Goal: Task Accomplishment & Management: Manage account settings

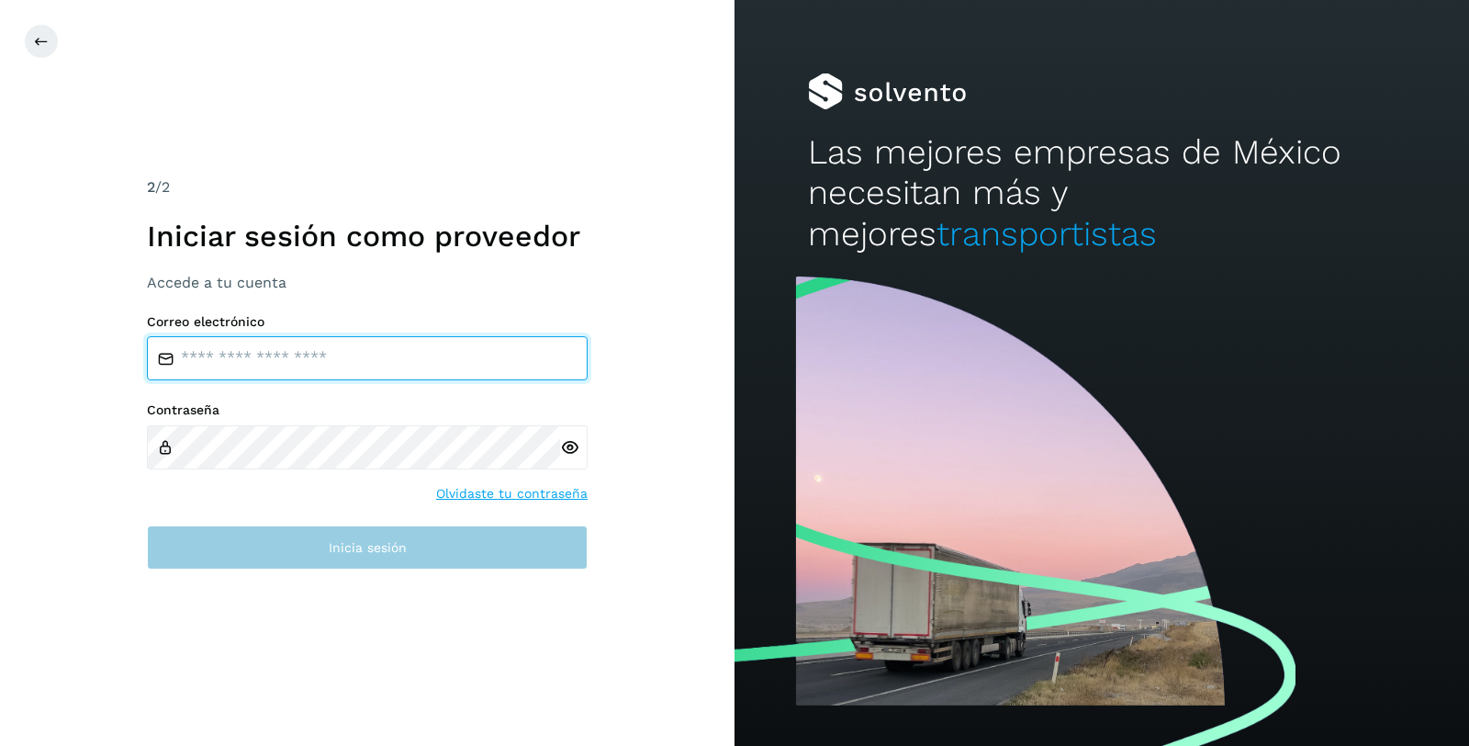
type input "**********"
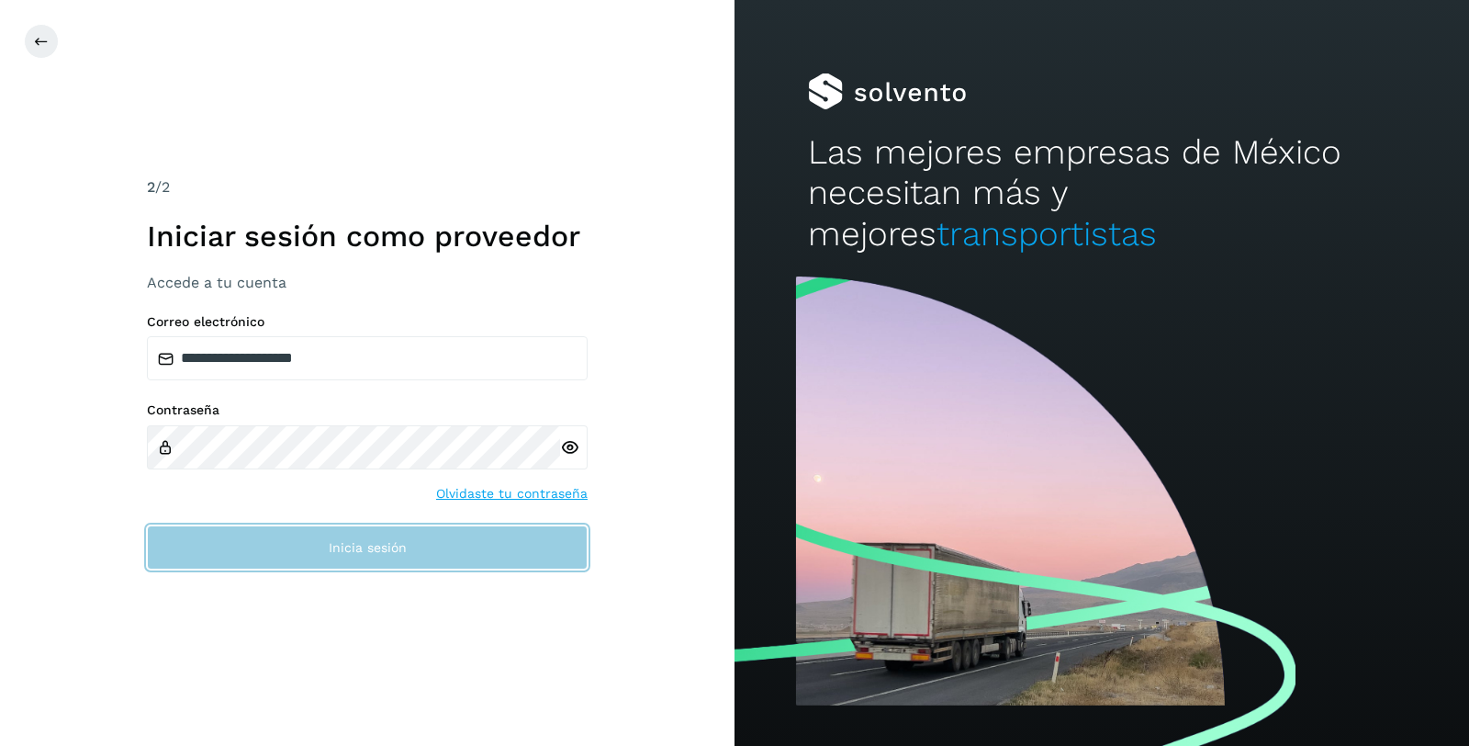
click at [397, 558] on button "Inicia sesión" at bounding box center [367, 547] width 441 height 44
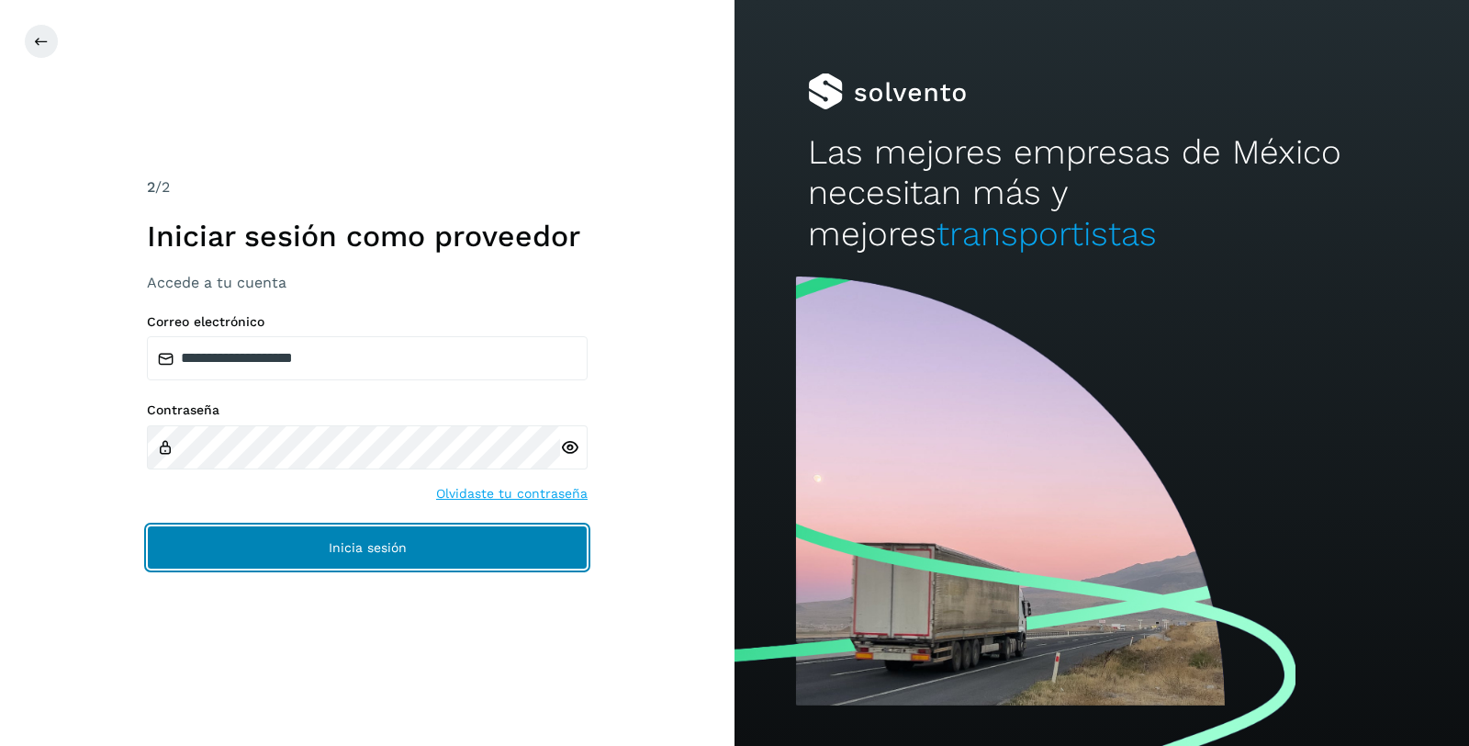
click at [362, 545] on span "Inicia sesión" at bounding box center [368, 547] width 78 height 13
click at [368, 550] on span "Inicia sesión" at bounding box center [368, 547] width 78 height 13
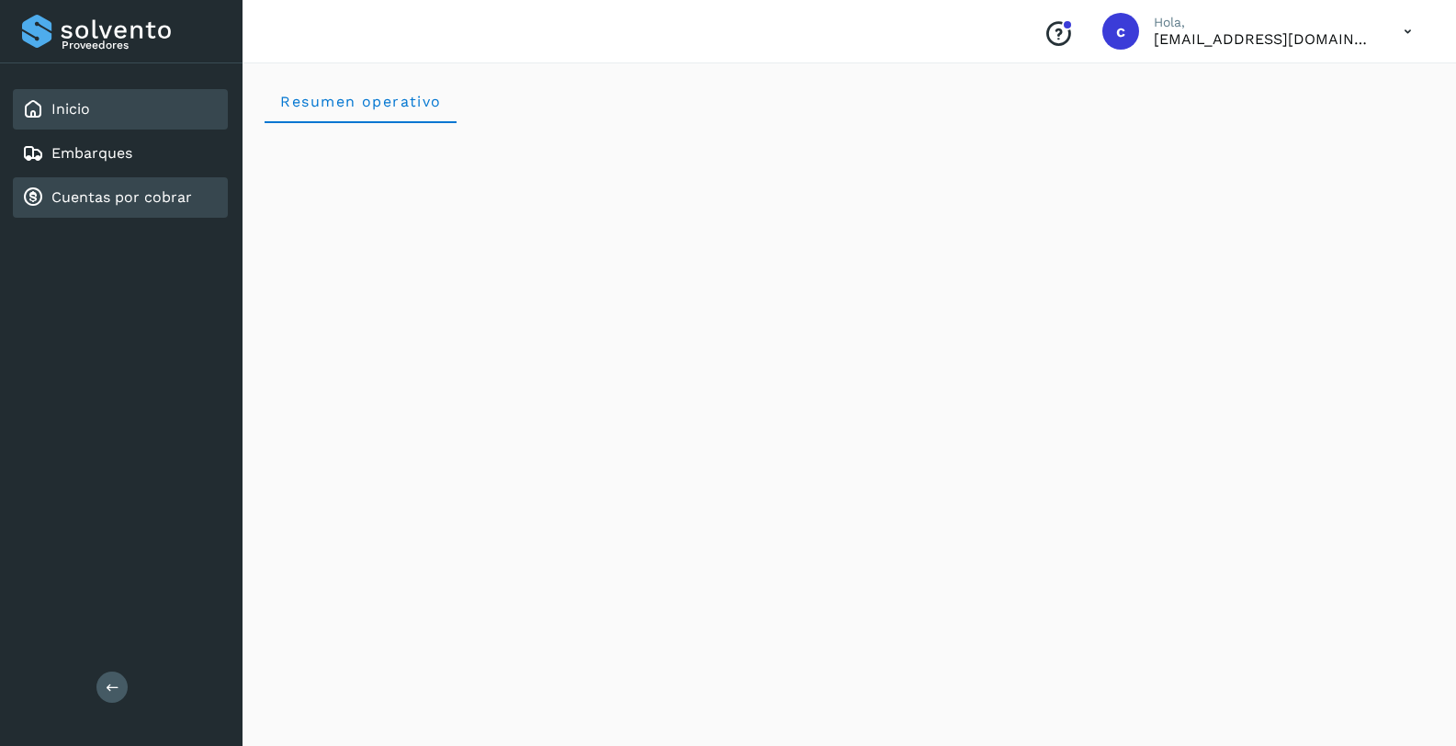
click at [126, 200] on link "Cuentas por cobrar" at bounding box center [121, 196] width 141 height 17
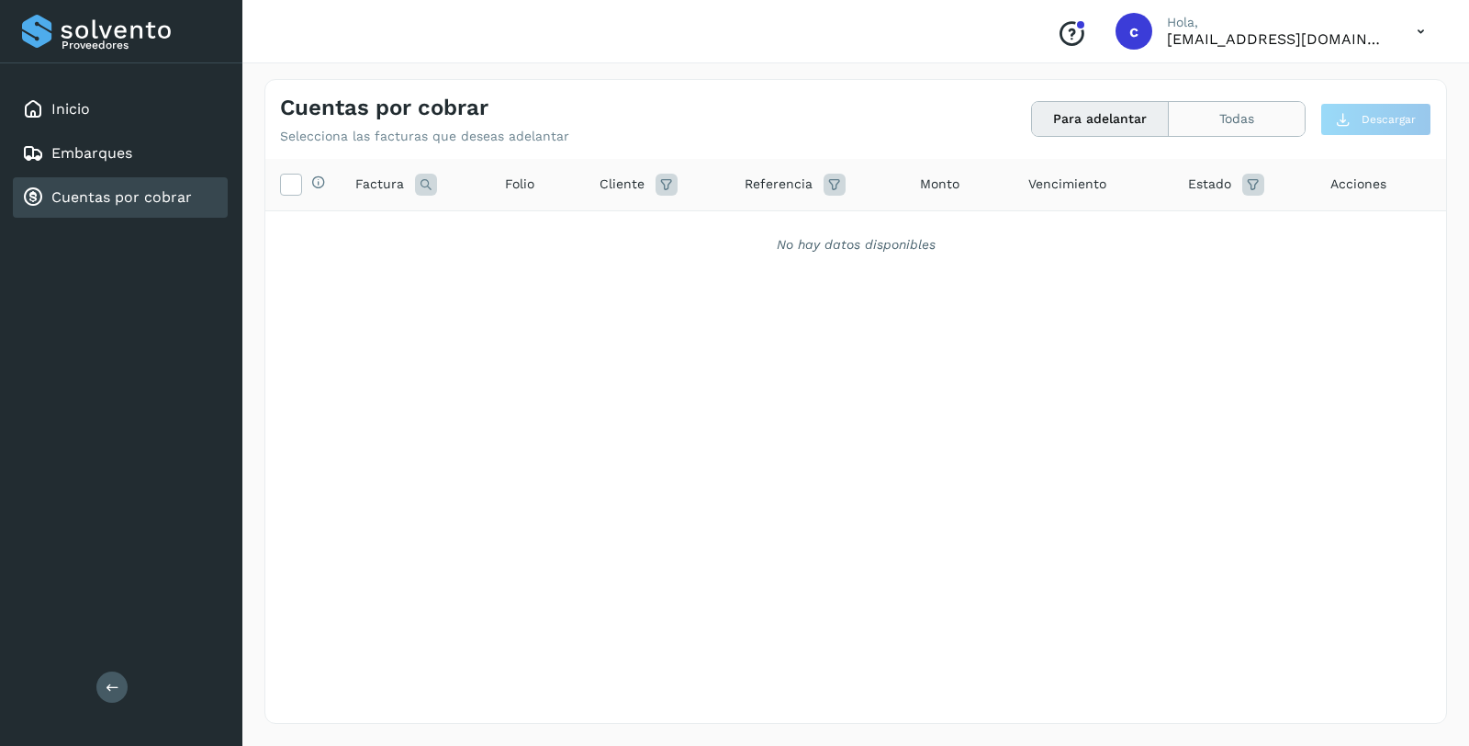
click at [1208, 118] on button "Todas" at bounding box center [1237, 119] width 136 height 34
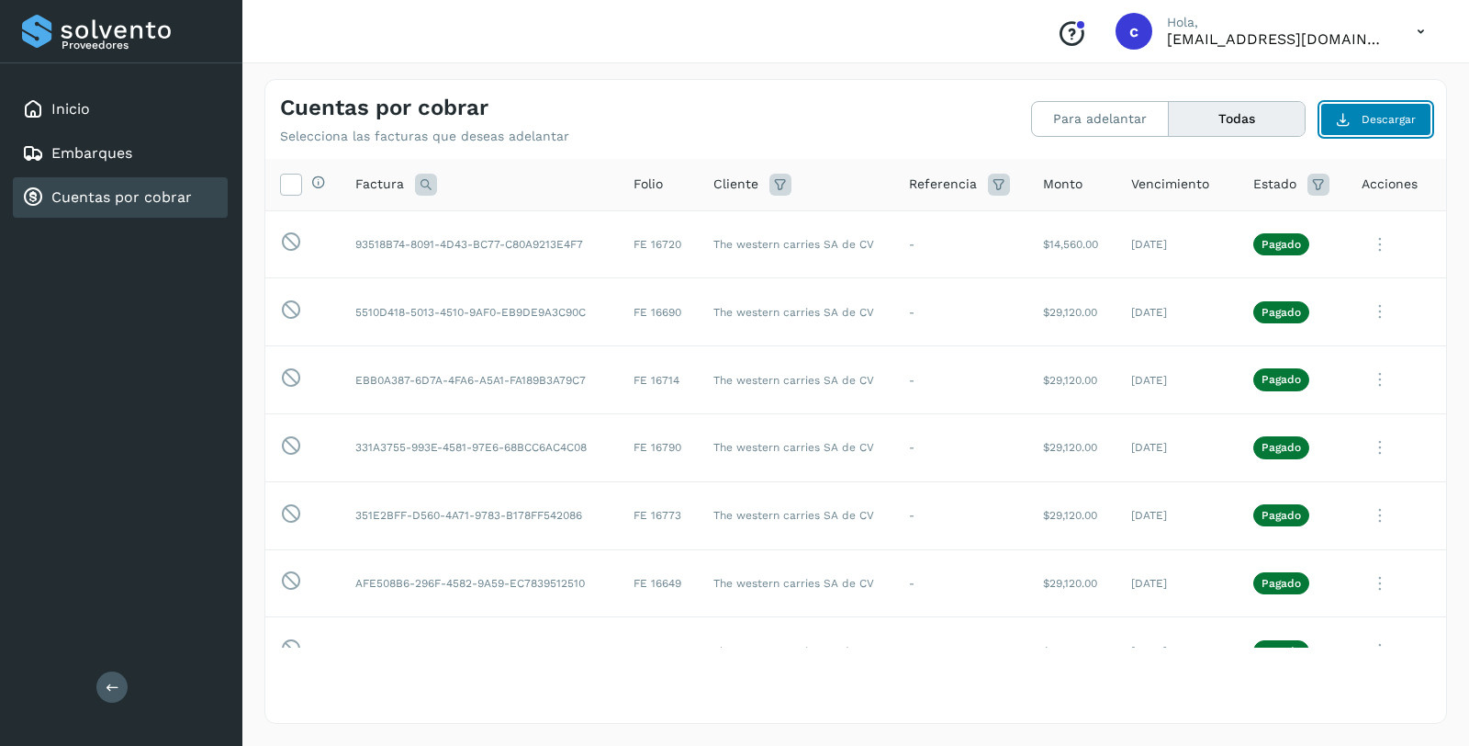
click at [1378, 118] on span "Descargar" at bounding box center [1389, 119] width 54 height 17
click at [541, 79] on div "Cuentas por cobrar Selecciona las facturas que deseas adelantar Para adelantar …" at bounding box center [855, 401] width 1183 height 645
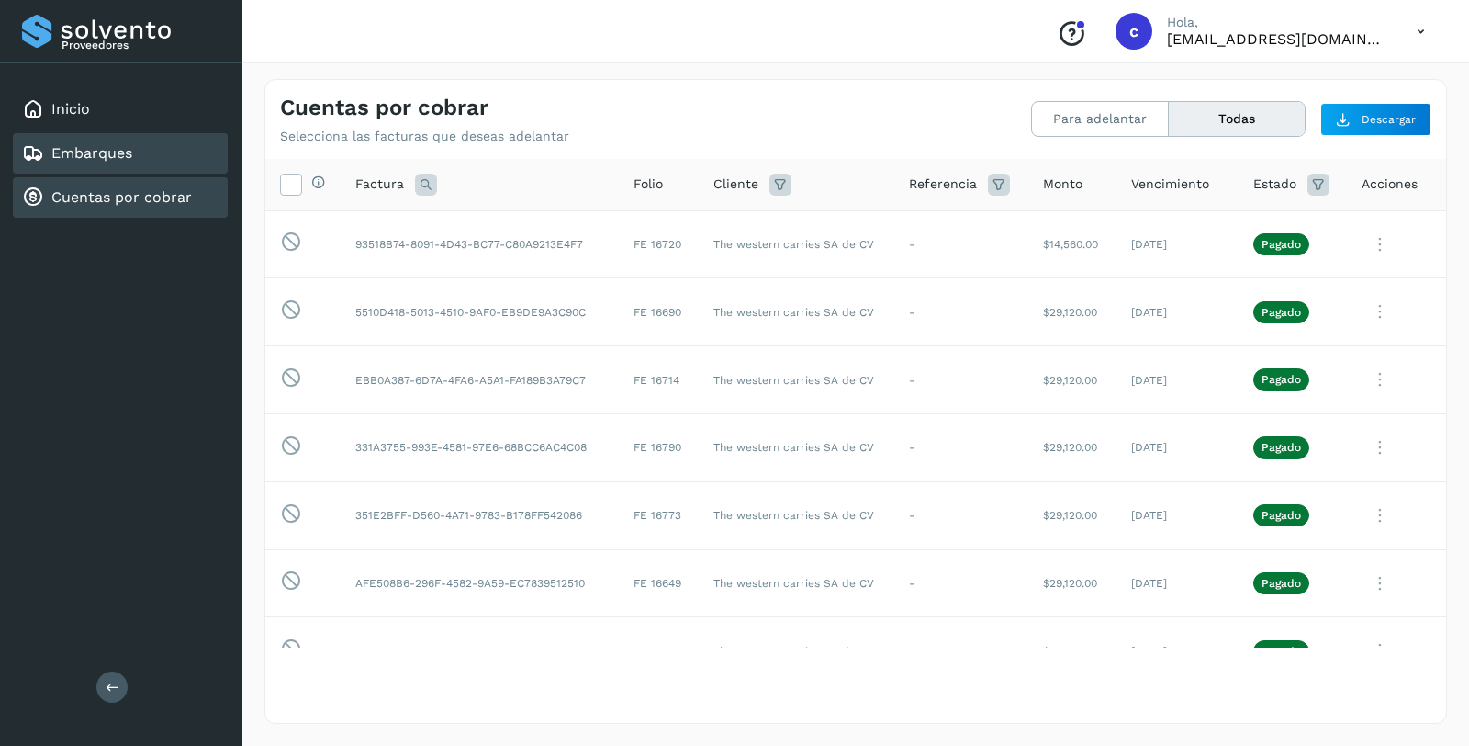
click at [89, 158] on link "Embarques" at bounding box center [91, 152] width 81 height 17
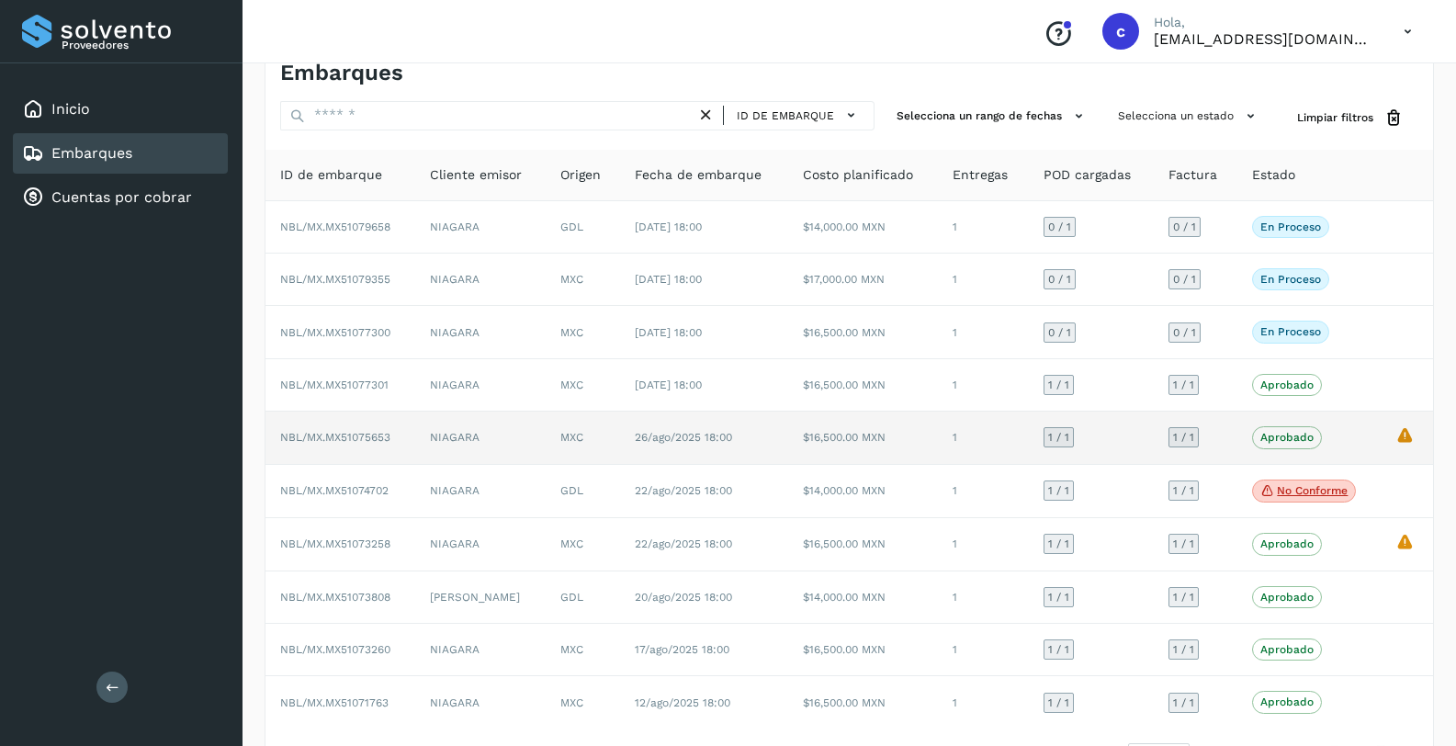
scroll to position [105, 0]
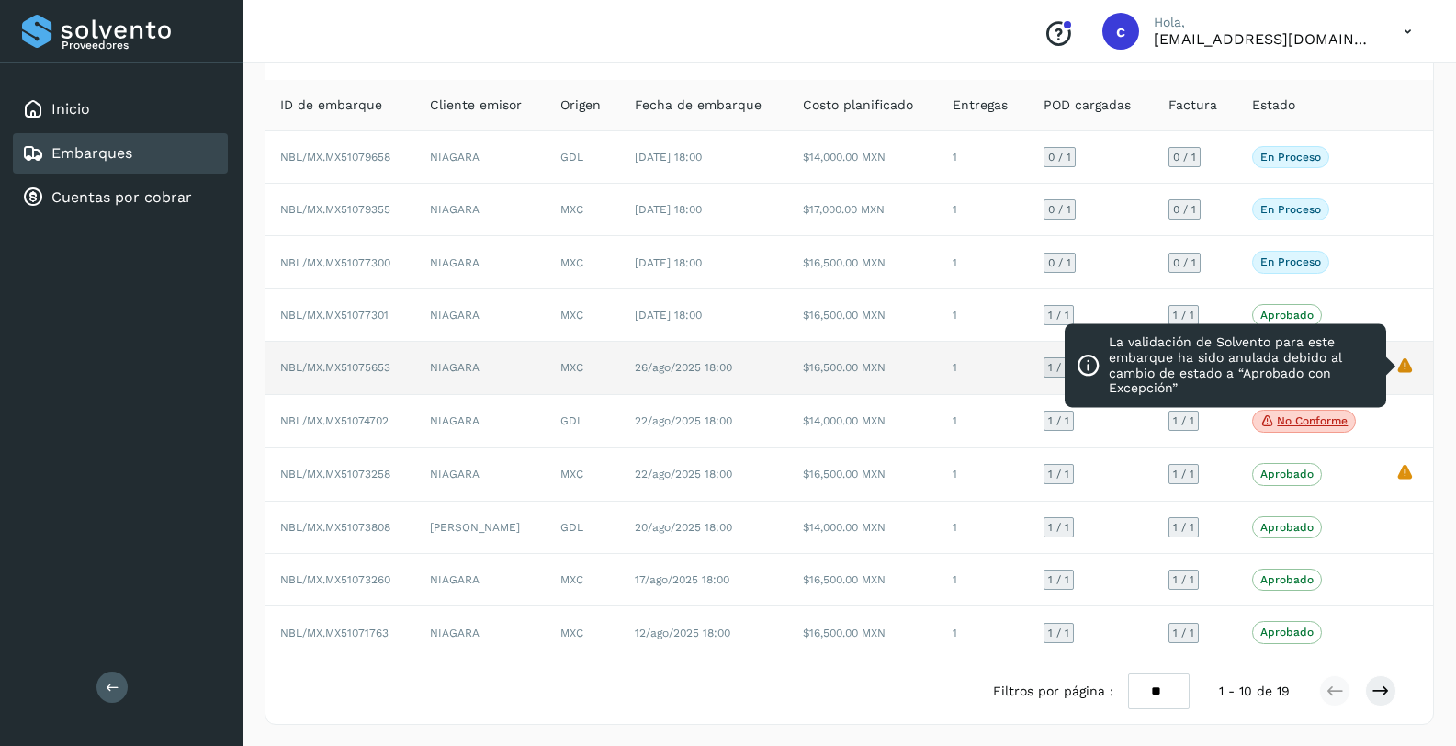
click at [1410, 366] on icon "La validación de Solvento para este embarque ha sido anulada debido al cambio d…" at bounding box center [1404, 364] width 19 height 19
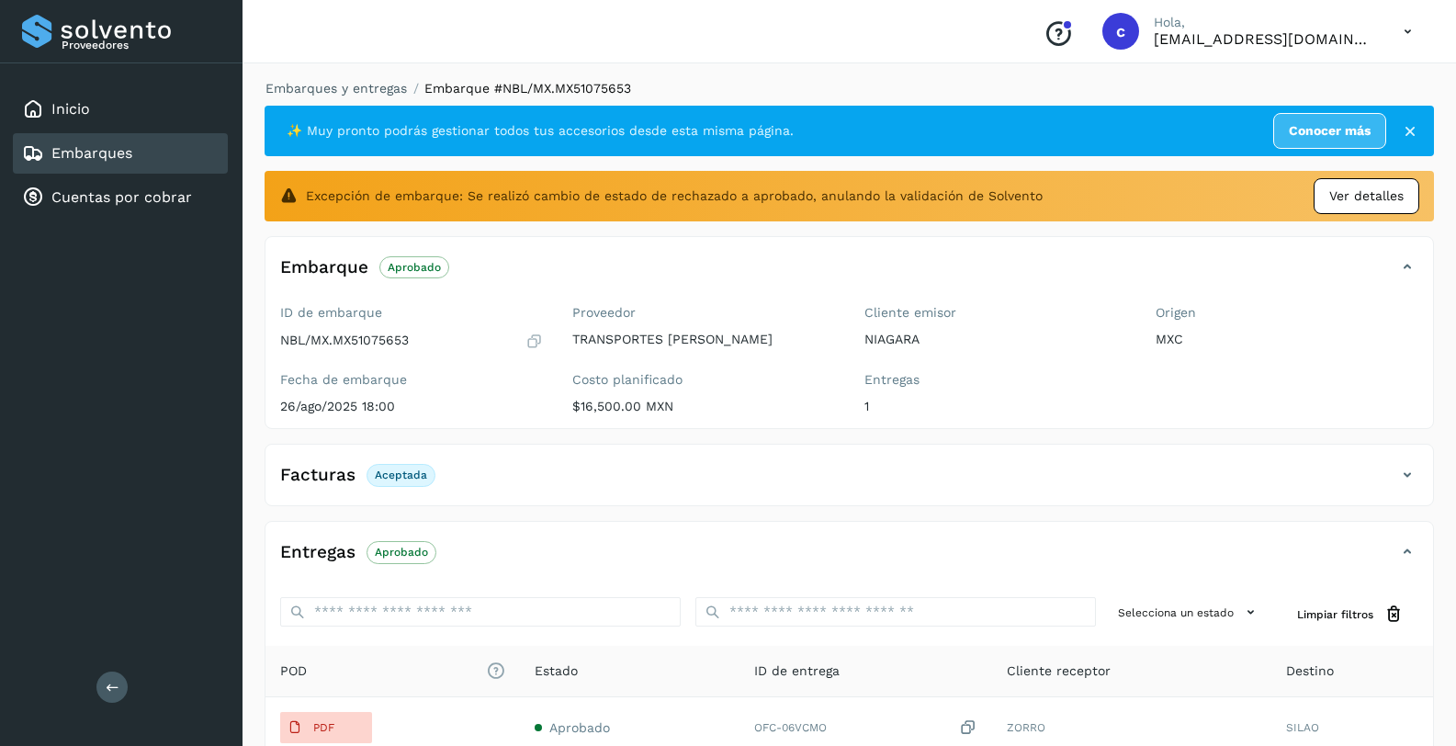
click at [1347, 200] on span "Ver detalles" at bounding box center [1366, 195] width 74 height 19
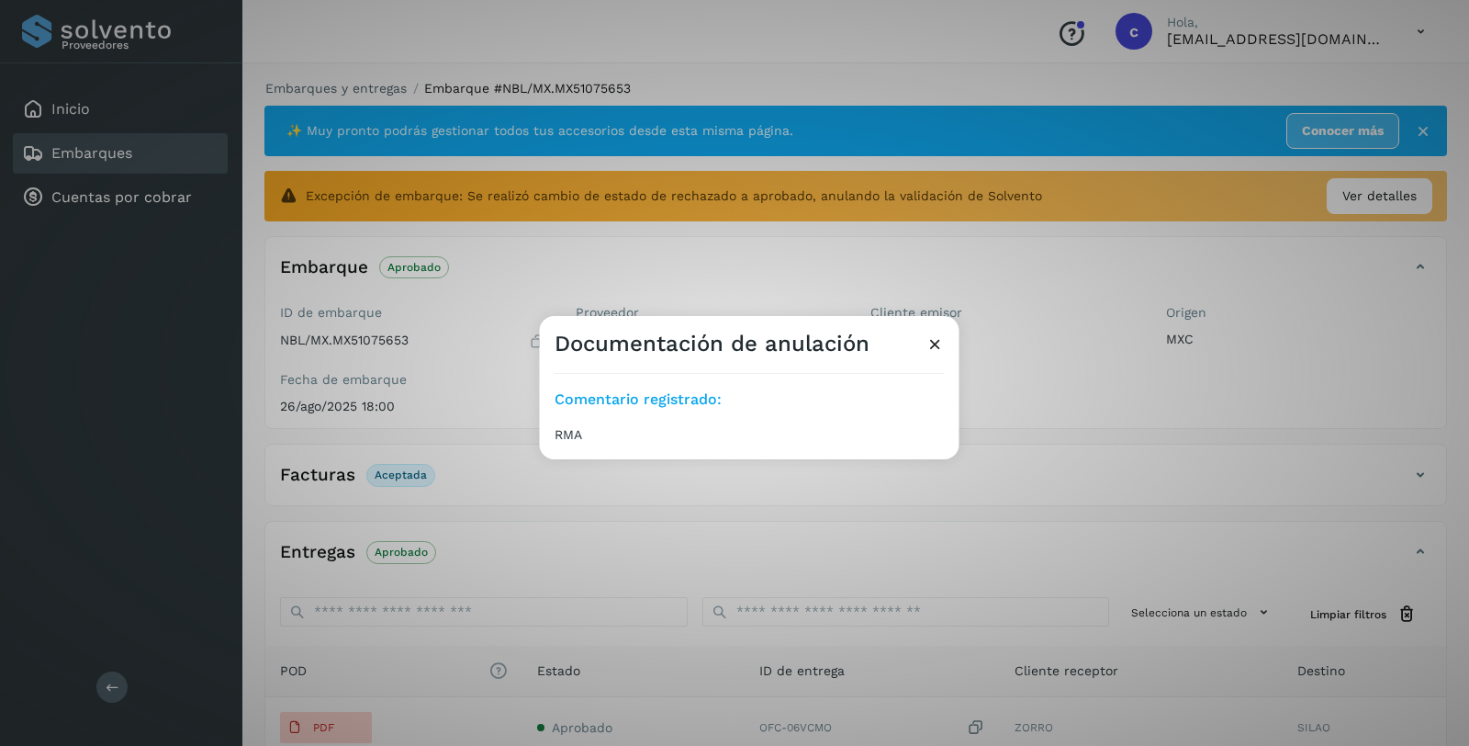
click at [940, 342] on icon at bounding box center [935, 343] width 19 height 19
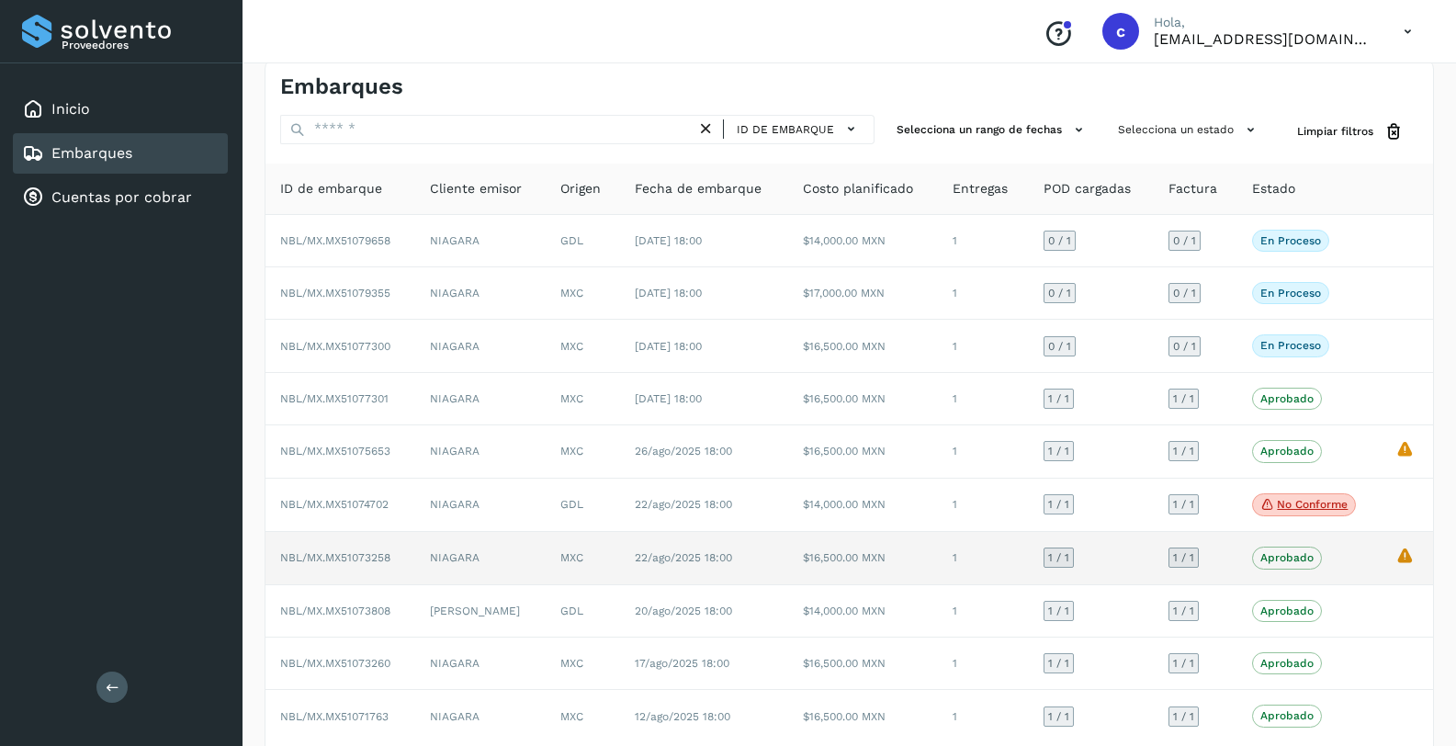
scroll to position [105, 0]
